Goal: Task Accomplishment & Management: Use online tool/utility

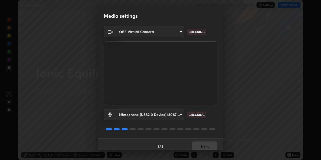
scroll to position [4, 0]
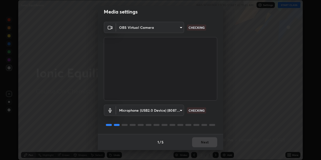
click at [204, 142] on div "1 / 5 Next" at bounding box center [161, 142] width 126 height 16
click at [203, 142] on div "1 / 5 Next" at bounding box center [161, 142] width 126 height 16
click at [202, 141] on div "1 / 5 Next" at bounding box center [161, 142] width 126 height 16
click at [199, 143] on div "1 / 5 Next" at bounding box center [161, 142] width 126 height 16
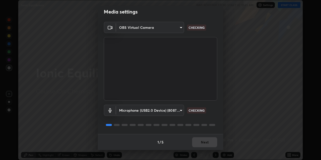
click at [200, 141] on div "1 / 5 Next" at bounding box center [161, 142] width 126 height 16
click at [201, 143] on button "Next" at bounding box center [204, 143] width 25 height 10
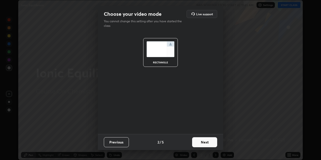
click at [201, 142] on button "Next" at bounding box center [204, 143] width 25 height 10
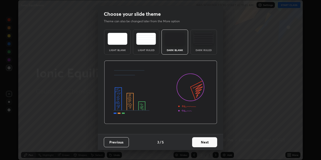
click at [200, 142] on button "Next" at bounding box center [204, 143] width 25 height 10
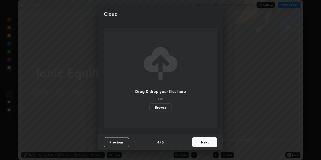
click at [200, 142] on button "Next" at bounding box center [204, 143] width 25 height 10
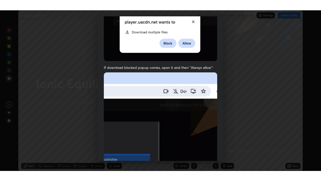
scroll to position [107, 0]
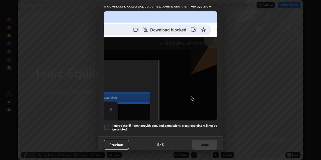
click at [106, 125] on div at bounding box center [107, 128] width 6 height 6
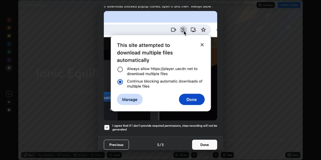
click at [205, 142] on button "Done" at bounding box center [204, 145] width 25 height 10
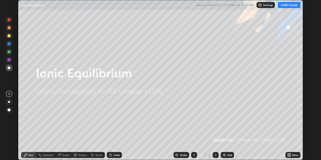
click at [288, 6] on button "START CLASS" at bounding box center [289, 5] width 23 height 6
click at [290, 154] on icon at bounding box center [290, 154] width 1 height 1
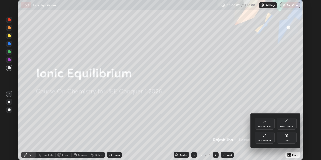
click at [267, 137] on div "Full screen" at bounding box center [265, 138] width 20 height 12
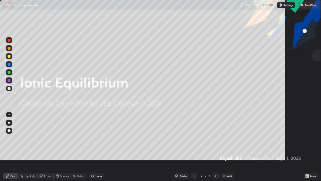
scroll to position [181, 321]
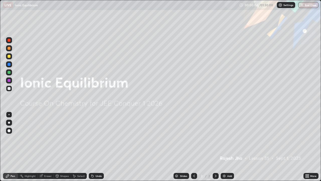
click at [226, 160] on img at bounding box center [224, 176] width 4 height 4
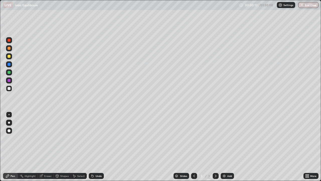
click at [10, 131] on div at bounding box center [9, 130] width 3 height 3
click at [8, 73] on div at bounding box center [9, 72] width 3 height 3
click at [9, 89] on div at bounding box center [9, 88] width 3 height 3
click at [8, 87] on div at bounding box center [9, 88] width 6 height 6
click at [8, 72] on div at bounding box center [9, 72] width 3 height 3
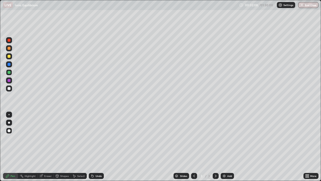
click at [9, 88] on div at bounding box center [9, 88] width 3 height 3
click at [225, 160] on img at bounding box center [224, 176] width 4 height 4
click at [48, 160] on div "Eraser" at bounding box center [48, 176] width 8 height 3
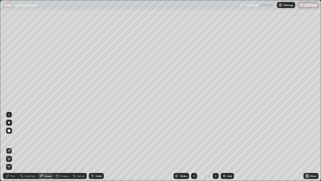
click at [13, 160] on div "Pen" at bounding box center [13, 176] width 5 height 3
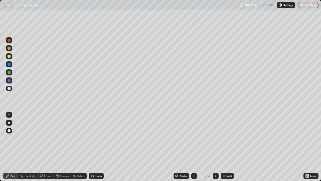
click at [9, 72] on div at bounding box center [9, 72] width 3 height 3
click at [9, 48] on div at bounding box center [9, 48] width 3 height 3
click at [194, 160] on icon at bounding box center [194, 176] width 4 height 4
click at [8, 87] on div at bounding box center [9, 88] width 6 height 6
click at [215, 160] on div at bounding box center [216, 176] width 6 height 6
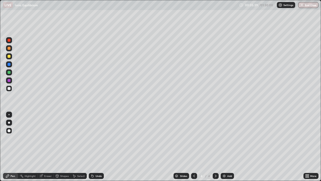
click at [224, 160] on img at bounding box center [224, 176] width 4 height 4
click at [196, 160] on div at bounding box center [194, 176] width 6 height 6
click at [215, 160] on icon at bounding box center [216, 176] width 4 height 4
click at [9, 56] on div at bounding box center [9, 56] width 3 height 3
click at [7, 50] on div at bounding box center [9, 48] width 6 height 6
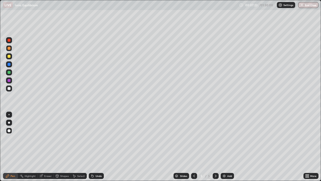
click at [9, 73] on div at bounding box center [9, 72] width 3 height 3
click at [46, 160] on div "Eraser" at bounding box center [46, 176] width 16 height 6
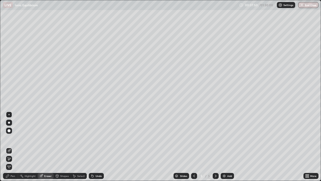
click at [14, 160] on div "Pen" at bounding box center [10, 176] width 15 height 6
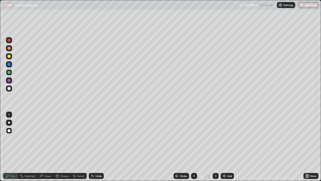
click at [9, 89] on div at bounding box center [9, 88] width 3 height 3
click at [226, 160] on div "Add" at bounding box center [227, 176] width 13 height 6
click at [8, 48] on div at bounding box center [9, 48] width 3 height 3
click at [11, 90] on div at bounding box center [9, 88] width 6 height 6
click at [8, 56] on div at bounding box center [9, 56] width 3 height 3
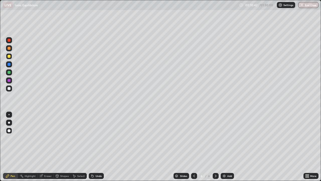
click at [81, 160] on div "Select" at bounding box center [81, 176] width 8 height 3
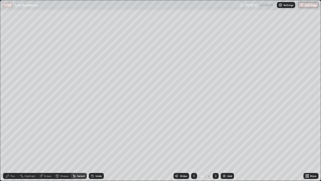
click at [62, 160] on div "Shapes" at bounding box center [64, 176] width 9 height 3
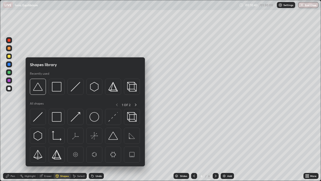
click at [45, 160] on div "Eraser" at bounding box center [48, 176] width 8 height 3
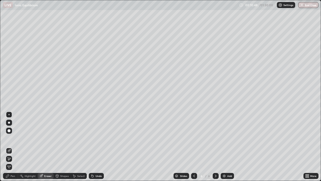
click at [11, 160] on div "Pen" at bounding box center [13, 176] width 5 height 3
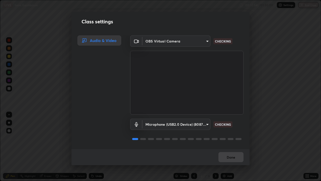
click at [224, 156] on div "Done" at bounding box center [161, 157] width 178 height 16
click at [226, 156] on div "Done" at bounding box center [161, 157] width 178 height 16
click at [227, 158] on div "Done" at bounding box center [161, 157] width 178 height 16
click at [228, 158] on div "Done" at bounding box center [161, 157] width 178 height 16
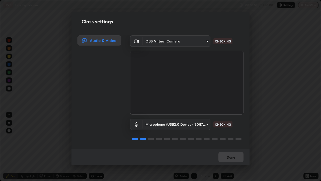
click at [228, 157] on div "Done" at bounding box center [161, 157] width 178 height 16
click at [228, 158] on div "Done" at bounding box center [161, 157] width 178 height 16
click at [228, 157] on div "Done" at bounding box center [161, 157] width 178 height 16
click at [228, 156] on div "Done" at bounding box center [161, 157] width 178 height 16
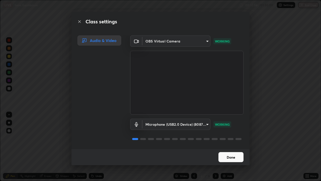
click at [227, 156] on button "Done" at bounding box center [231, 157] width 25 height 10
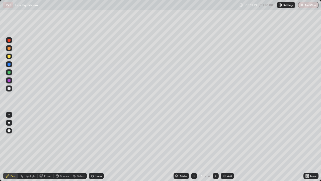
click at [9, 72] on div at bounding box center [9, 72] width 3 height 3
click at [227, 160] on div "Add" at bounding box center [229, 176] width 5 height 3
click at [10, 48] on div at bounding box center [9, 48] width 3 height 3
click at [10, 57] on div at bounding box center [9, 56] width 3 height 3
click at [12, 89] on div at bounding box center [9, 88] width 6 height 6
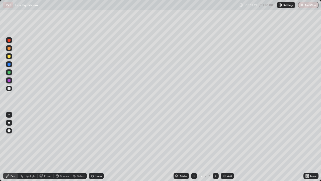
click at [7, 56] on div at bounding box center [9, 56] width 6 height 6
click at [47, 160] on div "Eraser" at bounding box center [48, 176] width 8 height 3
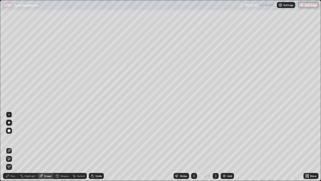
click at [10, 160] on div "Pen" at bounding box center [10, 176] width 15 height 6
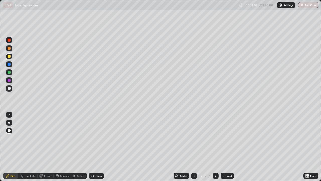
click at [9, 65] on div at bounding box center [9, 64] width 3 height 3
click at [8, 73] on div at bounding box center [9, 72] width 3 height 3
click at [194, 160] on icon at bounding box center [194, 176] width 4 height 4
click at [215, 160] on icon at bounding box center [216, 176] width 4 height 4
click at [10, 56] on div at bounding box center [9, 56] width 3 height 3
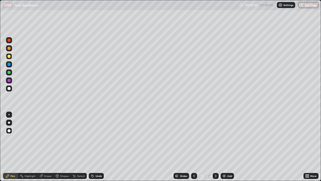
click at [9, 64] on div at bounding box center [9, 64] width 3 height 3
click at [10, 49] on div at bounding box center [9, 48] width 3 height 3
click at [12, 90] on div at bounding box center [9, 88] width 6 height 6
click at [223, 160] on img at bounding box center [224, 176] width 4 height 4
click at [10, 56] on div at bounding box center [9, 56] width 3 height 3
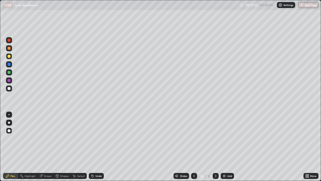
click at [10, 87] on div at bounding box center [9, 88] width 3 height 3
click at [8, 55] on div at bounding box center [9, 56] width 3 height 3
click at [225, 160] on img at bounding box center [224, 176] width 4 height 4
click at [9, 72] on div at bounding box center [9, 72] width 3 height 3
click at [10, 64] on div at bounding box center [9, 64] width 3 height 3
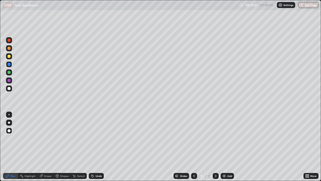
click at [224, 160] on img at bounding box center [224, 176] width 4 height 4
click at [7, 86] on div at bounding box center [9, 88] width 6 height 6
click at [8, 47] on div at bounding box center [9, 48] width 3 height 3
click at [229, 160] on div "Add" at bounding box center [229, 176] width 5 height 3
click at [10, 71] on div at bounding box center [9, 72] width 3 height 3
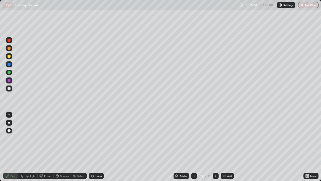
click at [7, 89] on div at bounding box center [9, 88] width 6 height 6
click at [10, 56] on div at bounding box center [9, 56] width 3 height 3
click at [10, 81] on div at bounding box center [9, 80] width 3 height 3
click at [9, 90] on div at bounding box center [9, 88] width 6 height 6
click at [227, 160] on div "Add" at bounding box center [229, 176] width 5 height 3
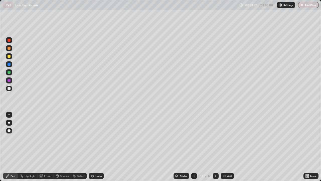
click at [10, 48] on div at bounding box center [9, 48] width 3 height 3
click at [46, 160] on div "Eraser" at bounding box center [48, 176] width 8 height 3
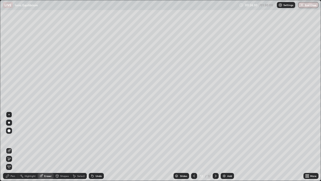
click at [14, 160] on div "Pen" at bounding box center [10, 176] width 15 height 6
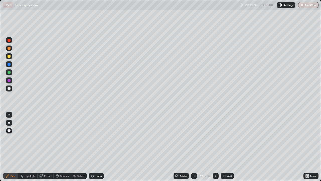
click at [9, 88] on div at bounding box center [9, 88] width 3 height 3
click at [9, 56] on div at bounding box center [9, 56] width 3 height 3
click at [9, 73] on div at bounding box center [9, 72] width 3 height 3
click at [9, 48] on div at bounding box center [9, 48] width 3 height 3
click at [10, 74] on div at bounding box center [9, 72] width 3 height 3
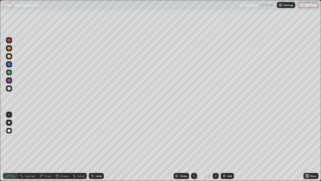
click at [226, 160] on div "Add" at bounding box center [227, 176] width 13 height 6
click at [48, 160] on div "Eraser" at bounding box center [48, 176] width 8 height 3
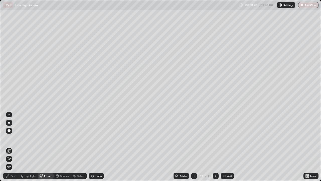
click at [14, 160] on div "Pen" at bounding box center [13, 176] width 5 height 3
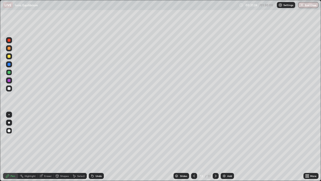
click at [9, 89] on div at bounding box center [9, 88] width 3 height 3
click at [194, 160] on icon at bounding box center [194, 176] width 4 height 4
click at [215, 160] on icon at bounding box center [216, 176] width 4 height 4
click at [8, 56] on div at bounding box center [9, 56] width 3 height 3
click at [225, 160] on img at bounding box center [224, 176] width 4 height 4
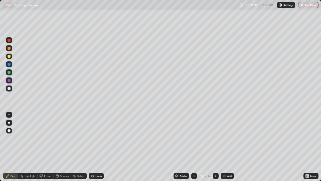
click at [9, 89] on div at bounding box center [9, 88] width 3 height 3
click at [44, 160] on div "Eraser" at bounding box center [48, 176] width 8 height 3
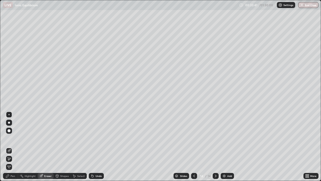
click at [13, 160] on div "Pen" at bounding box center [13, 176] width 5 height 3
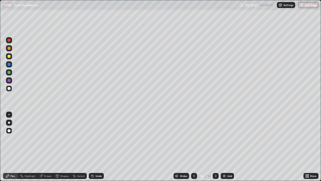
click at [8, 73] on div at bounding box center [9, 72] width 3 height 3
click at [45, 160] on div "Eraser" at bounding box center [46, 176] width 16 height 6
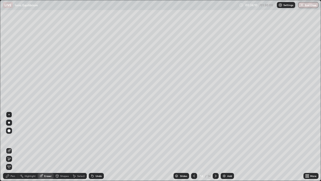
click at [12, 160] on div "Pen" at bounding box center [10, 176] width 15 height 6
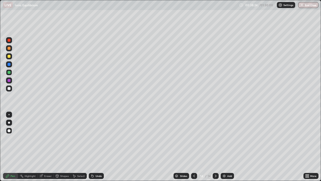
click at [223, 160] on img at bounding box center [224, 176] width 4 height 4
click at [194, 160] on icon at bounding box center [194, 176] width 4 height 4
click at [216, 160] on icon at bounding box center [216, 176] width 4 height 4
click at [193, 160] on icon at bounding box center [194, 176] width 4 height 4
click at [195, 160] on div at bounding box center [194, 176] width 6 height 6
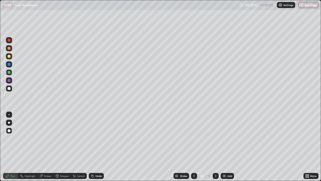
click at [215, 160] on icon at bounding box center [216, 176] width 2 height 3
click at [216, 160] on icon at bounding box center [216, 176] width 4 height 4
click at [45, 160] on div "Eraser" at bounding box center [46, 176] width 16 height 6
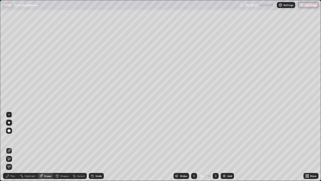
click at [14, 160] on div "Pen" at bounding box center [13, 176] width 5 height 3
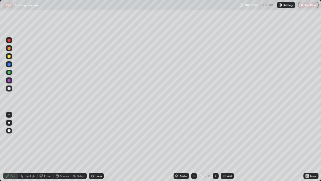
click at [194, 160] on icon at bounding box center [194, 176] width 4 height 4
click at [215, 160] on icon at bounding box center [216, 176] width 4 height 4
click at [12, 89] on div at bounding box center [9, 88] width 6 height 6
click at [224, 160] on img at bounding box center [224, 176] width 4 height 4
click at [9, 56] on div at bounding box center [9, 56] width 3 height 3
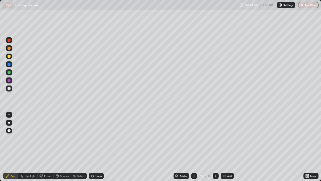
click at [10, 88] on div at bounding box center [9, 88] width 3 height 3
click at [9, 58] on div at bounding box center [9, 56] width 3 height 3
click at [10, 88] on div at bounding box center [9, 88] width 3 height 3
click at [45, 160] on div "Eraser" at bounding box center [48, 176] width 8 height 3
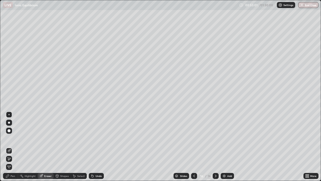
click at [8, 157] on icon at bounding box center [8, 157] width 1 height 1
click at [12, 160] on div "Pen" at bounding box center [13, 176] width 5 height 3
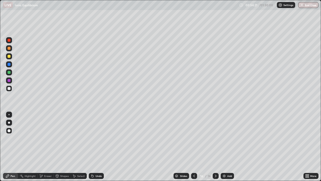
click at [10, 58] on div at bounding box center [9, 56] width 3 height 3
click at [226, 160] on div "Add" at bounding box center [227, 176] width 13 height 6
click at [194, 160] on icon at bounding box center [194, 176] width 4 height 4
click at [215, 160] on icon at bounding box center [216, 176] width 4 height 4
click at [9, 66] on div at bounding box center [9, 64] width 3 height 3
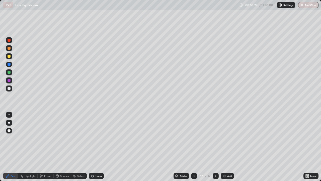
click at [10, 89] on div at bounding box center [9, 88] width 3 height 3
click at [48, 160] on div "Eraser" at bounding box center [48, 176] width 8 height 3
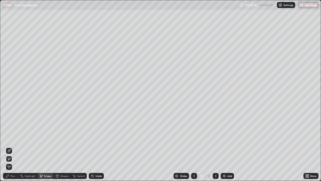
click at [14, 160] on div "Pen" at bounding box center [13, 176] width 5 height 3
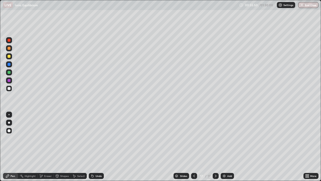
click at [47, 160] on div "Eraser" at bounding box center [48, 176] width 8 height 3
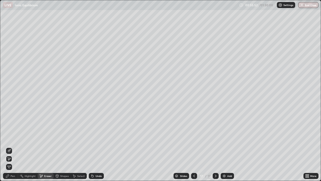
click at [13, 160] on div "Pen" at bounding box center [10, 176] width 15 height 6
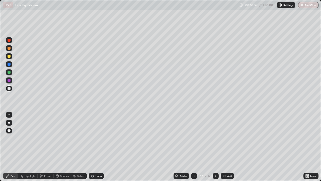
click at [9, 56] on div at bounding box center [9, 56] width 3 height 3
click at [191, 160] on div at bounding box center [194, 176] width 6 height 6
click at [215, 160] on icon at bounding box center [216, 176] width 4 height 4
click at [9, 89] on div at bounding box center [9, 88] width 3 height 3
click at [195, 160] on icon at bounding box center [194, 176] width 4 height 4
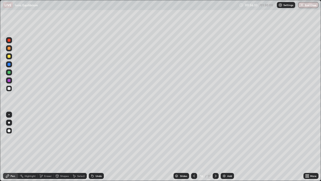
click at [215, 160] on icon at bounding box center [216, 176] width 4 height 4
click at [194, 160] on icon at bounding box center [195, 176] width 2 height 3
click at [215, 160] on icon at bounding box center [216, 176] width 4 height 4
click at [193, 160] on icon at bounding box center [194, 176] width 4 height 4
click at [215, 160] on icon at bounding box center [216, 176] width 4 height 4
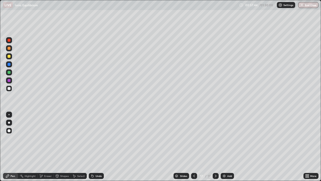
click at [228, 160] on div "Add" at bounding box center [227, 176] width 13 height 6
click at [8, 56] on div at bounding box center [9, 56] width 3 height 3
click at [226, 160] on div "Add" at bounding box center [227, 176] width 13 height 6
click at [46, 160] on div "Eraser" at bounding box center [46, 176] width 16 height 6
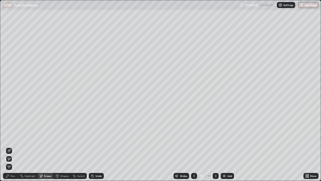
click at [15, 160] on div "Pen" at bounding box center [13, 176] width 5 height 3
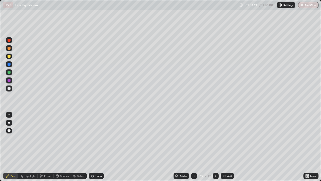
click at [10, 48] on div at bounding box center [9, 48] width 3 height 3
click at [50, 160] on div "Eraser" at bounding box center [48, 176] width 8 height 3
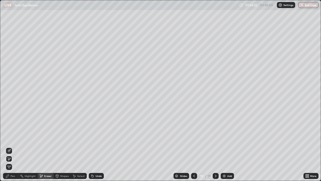
click at [12, 160] on div "Pen" at bounding box center [13, 176] width 5 height 3
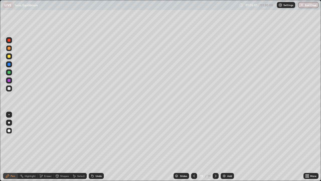
click at [47, 160] on div "Eraser" at bounding box center [48, 176] width 8 height 3
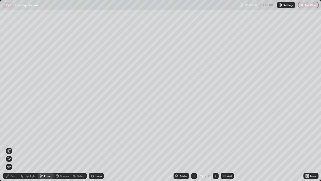
click at [13, 160] on div "Pen" at bounding box center [13, 176] width 5 height 3
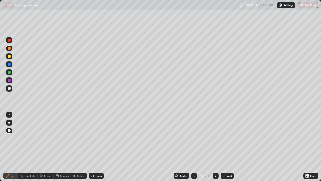
click at [194, 160] on icon at bounding box center [194, 176] width 4 height 4
click at [215, 160] on icon at bounding box center [216, 176] width 4 height 4
click at [223, 160] on img at bounding box center [224, 176] width 4 height 4
click at [9, 88] on div at bounding box center [9, 88] width 3 height 3
click at [9, 47] on div at bounding box center [9, 48] width 3 height 3
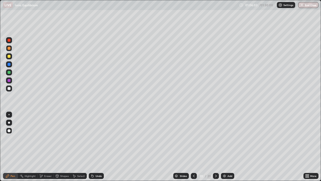
click at [46, 160] on div "Eraser" at bounding box center [48, 176] width 8 height 3
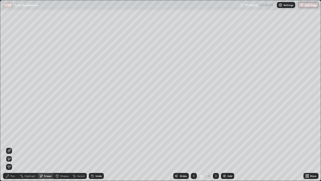
click at [12, 160] on div "Pen" at bounding box center [10, 176] width 15 height 6
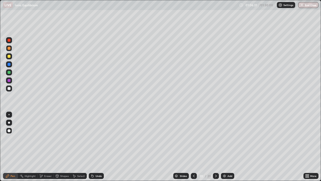
click at [49, 160] on div "Eraser" at bounding box center [48, 176] width 8 height 3
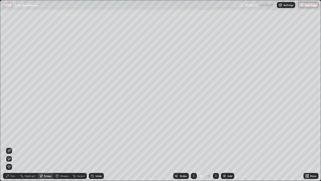
click at [13, 160] on div "Pen" at bounding box center [10, 176] width 15 height 6
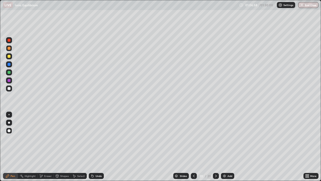
click at [46, 160] on div "Eraser" at bounding box center [48, 176] width 8 height 3
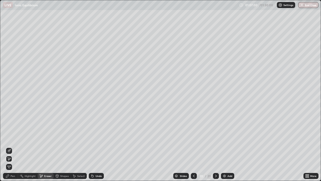
click at [15, 160] on div "Pen" at bounding box center [10, 176] width 15 height 6
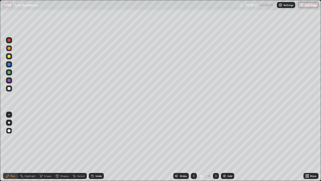
click at [8, 57] on div at bounding box center [9, 56] width 3 height 3
click at [45, 160] on div "Eraser" at bounding box center [48, 176] width 8 height 3
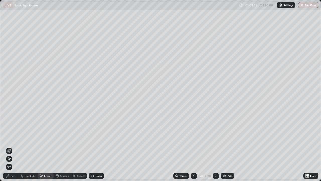
click at [10, 160] on div "Pen" at bounding box center [10, 176] width 15 height 6
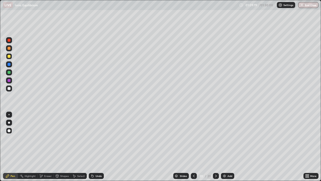
click at [226, 160] on div "Add" at bounding box center [227, 176] width 13 height 6
click at [48, 160] on div "Eraser" at bounding box center [48, 176] width 8 height 3
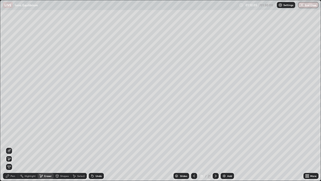
click at [11, 160] on div "Pen" at bounding box center [10, 176] width 15 height 6
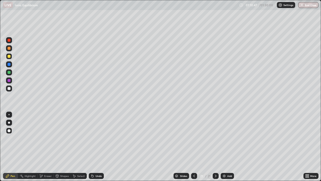
click at [10, 88] on div at bounding box center [9, 88] width 3 height 3
click at [226, 160] on img at bounding box center [224, 176] width 4 height 4
click at [194, 160] on icon at bounding box center [194, 176] width 4 height 4
click at [7, 56] on div at bounding box center [9, 56] width 6 height 6
click at [313, 5] on button "End Class" at bounding box center [309, 5] width 20 height 6
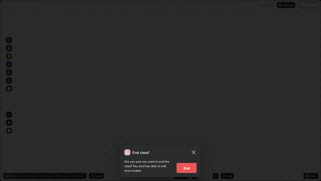
click at [190, 160] on button "End" at bounding box center [187, 168] width 20 height 10
